Goal: Task Accomplishment & Management: Use online tool/utility

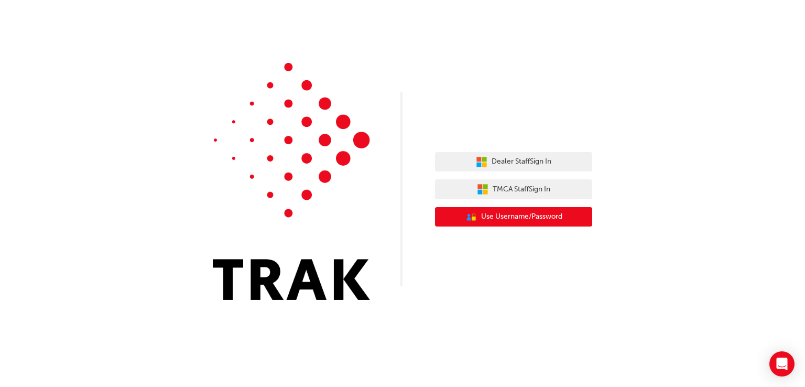
click at [537, 216] on span "Use Username/Password" at bounding box center [521, 217] width 81 height 12
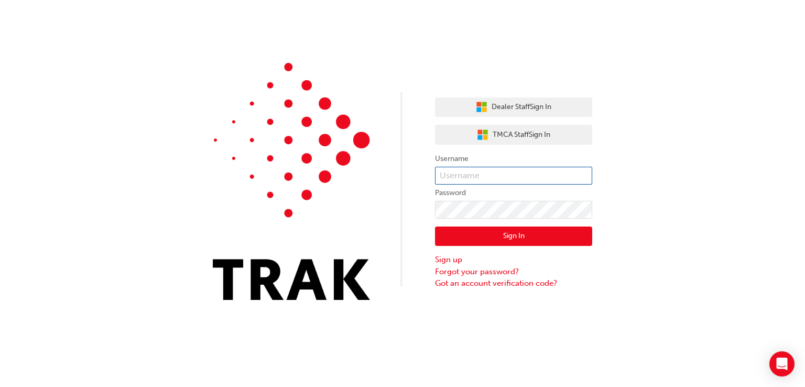
click at [481, 175] on input "text" at bounding box center [513, 176] width 157 height 18
type input "93153725"
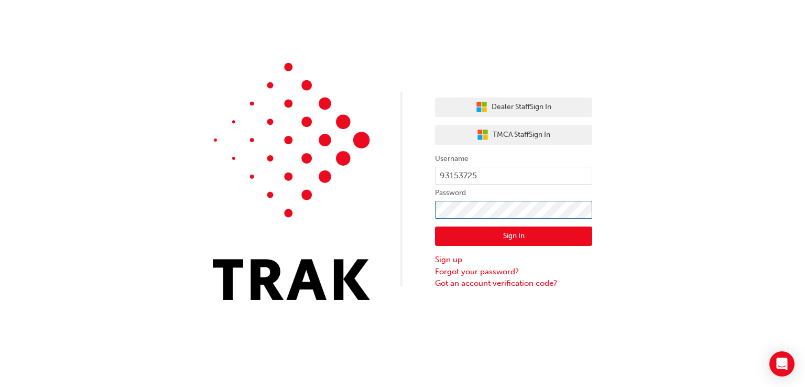
click button "Sign In" at bounding box center [513, 236] width 157 height 20
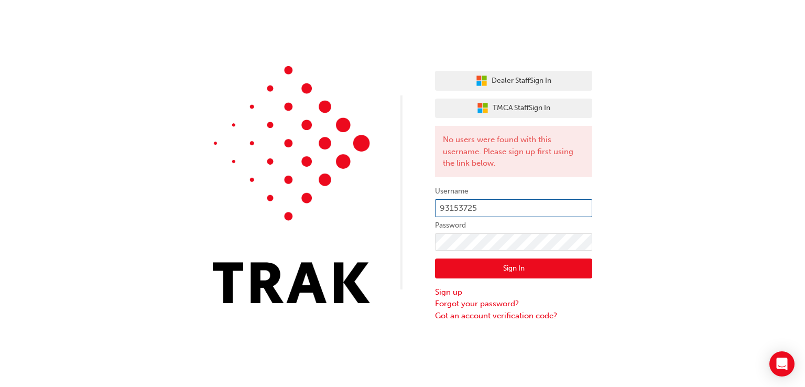
click at [508, 208] on input "93153725" at bounding box center [513, 208] width 157 height 18
type input "monica.lewis@sydneycitytoyota.com.au"
click button "Sign In" at bounding box center [513, 268] width 157 height 20
click at [493, 304] on link "Forgot your password?" at bounding box center [513, 304] width 157 height 12
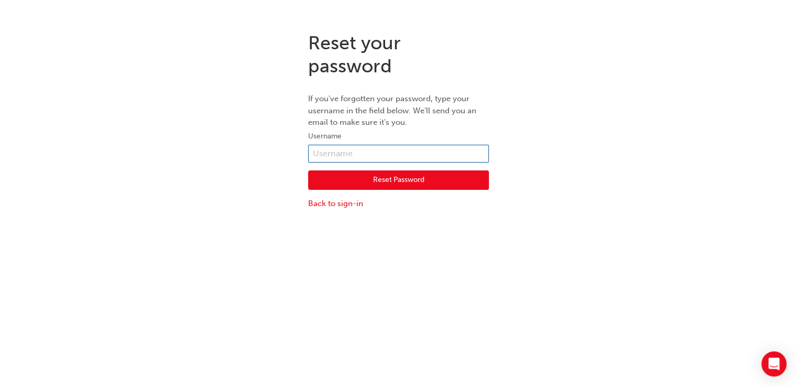
click at [403, 158] on input "text" at bounding box center [398, 154] width 181 height 18
type input "monica.lewis@sydneycitytoyota.com.au"
click at [406, 181] on button "Reset Password" at bounding box center [398, 180] width 181 height 20
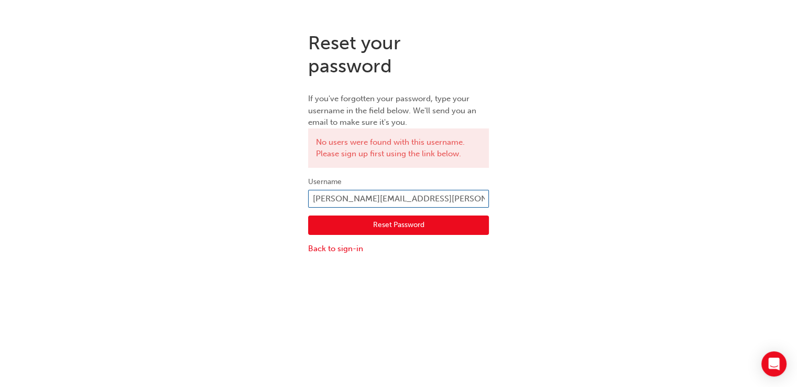
click at [393, 197] on input "monica.lewis@sydneycitytoyota.com.au" at bounding box center [398, 199] width 181 height 18
type input "9"
type input "93153725"
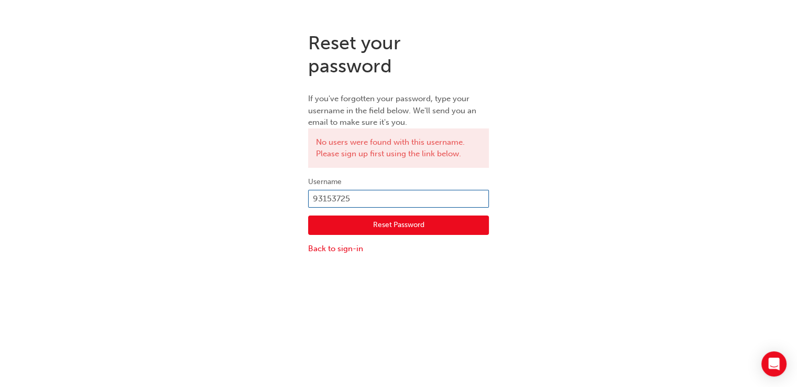
click button "Reset Password" at bounding box center [398, 225] width 181 height 20
click at [355, 201] on input "93153725" at bounding box center [398, 199] width 181 height 18
type input "monica.lewis"
click button "Reset Password" at bounding box center [398, 225] width 181 height 20
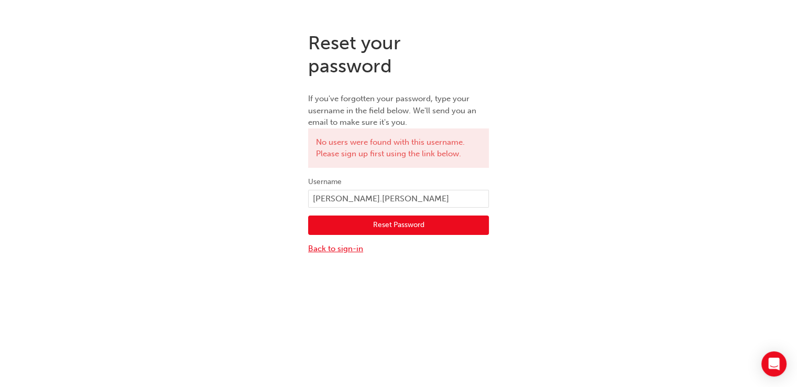
click at [335, 246] on link "Back to sign-in" at bounding box center [398, 249] width 181 height 12
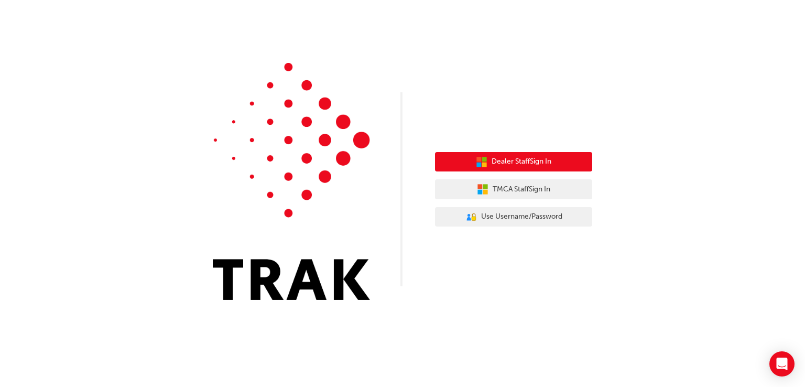
click at [544, 168] on button "Dealer Staff Sign In" at bounding box center [513, 162] width 157 height 20
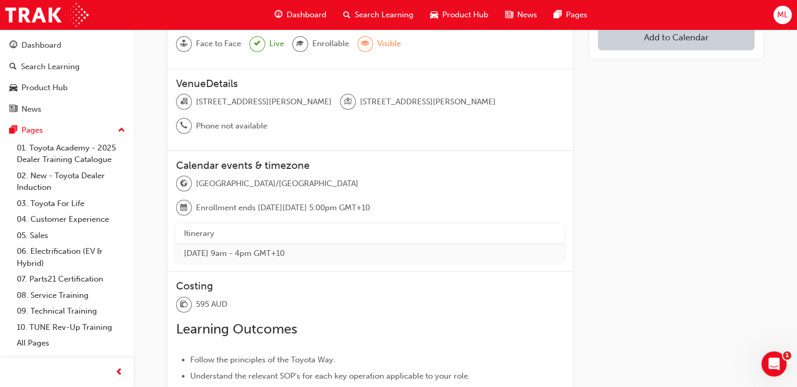
scroll to position [96, 0]
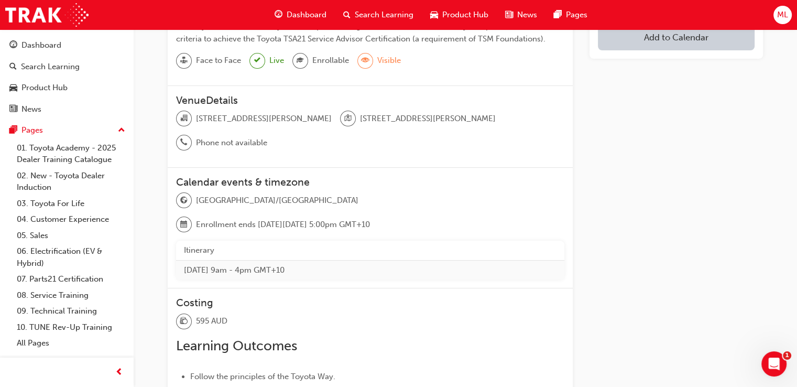
click at [370, 219] on span "Enrollment ends [DATE][DATE] 5:00pm GMT+10" at bounding box center [283, 225] width 174 height 12
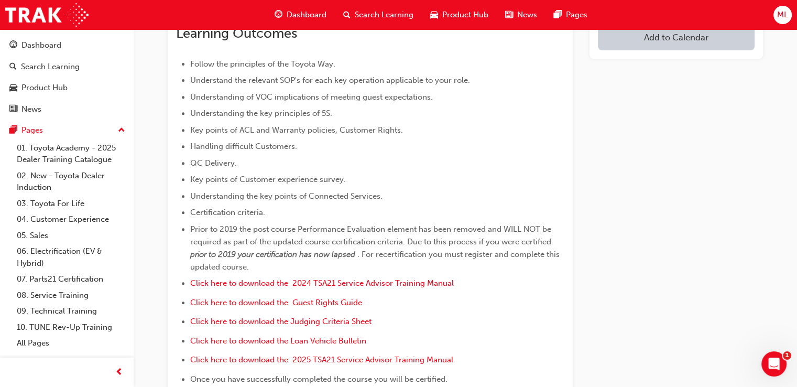
scroll to position [411, 0]
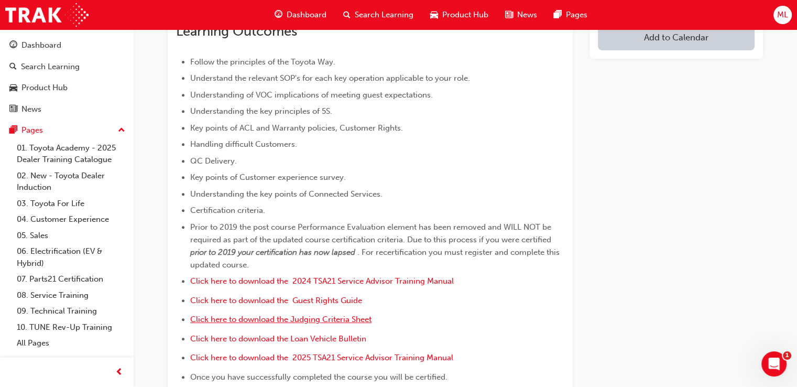
click at [342, 315] on span "Click here to download the Judging Criteria Sheet" at bounding box center [280, 319] width 181 height 9
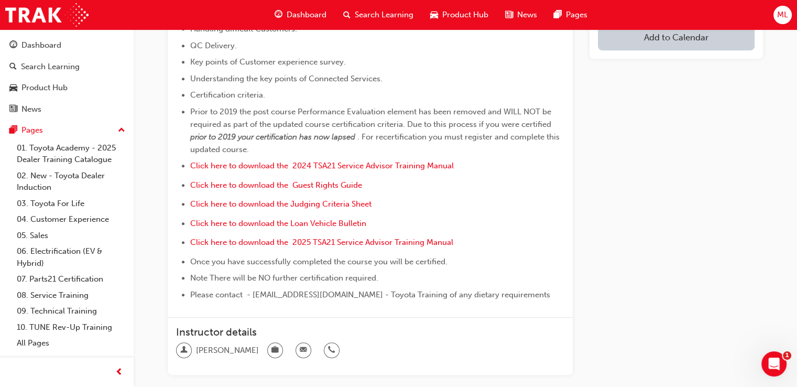
scroll to position [568, 0]
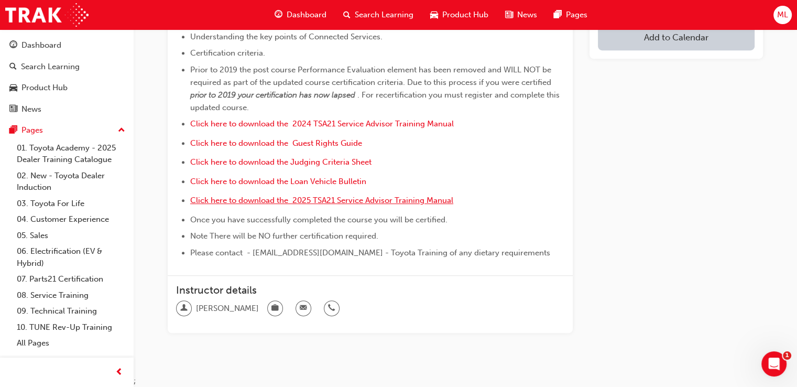
click at [315, 196] on span "Click here to download the 2025 TSA21 Service Advisor Training Manual" at bounding box center [321, 200] width 263 height 9
